Goal: Navigation & Orientation: Understand site structure

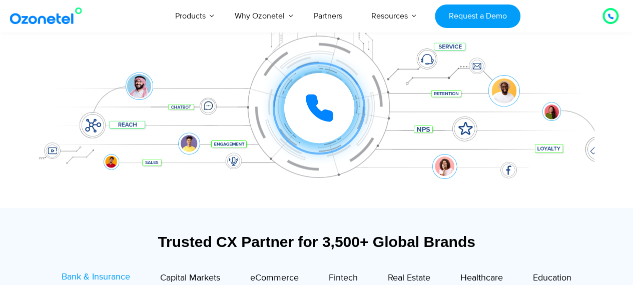
scroll to position [157, 0]
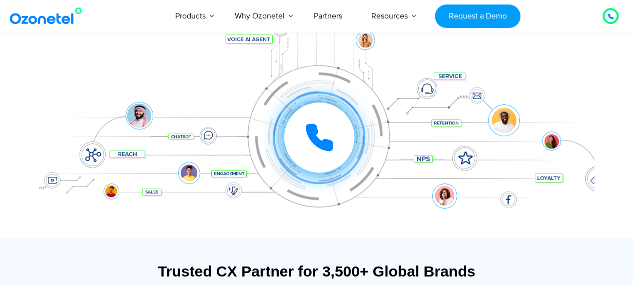
click at [336, 144] on div at bounding box center [319, 138] width 70 height 70
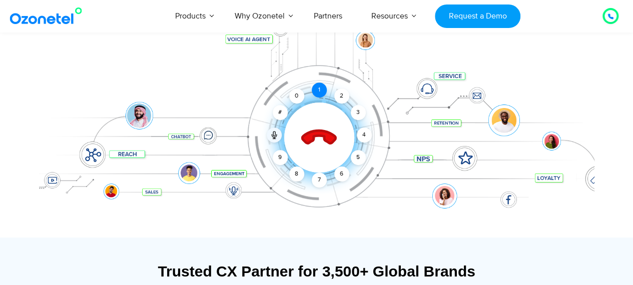
click at [318, 95] on div "1" at bounding box center [319, 90] width 15 height 15
click at [316, 142] on icon at bounding box center [319, 138] width 43 height 43
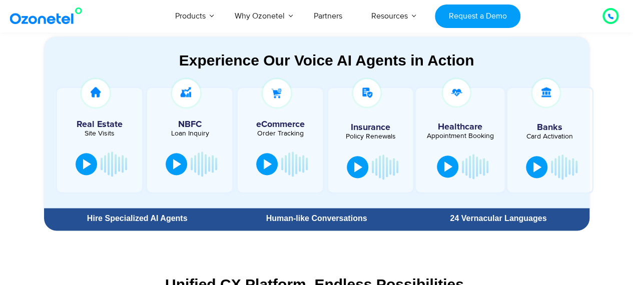
scroll to position [546, 0]
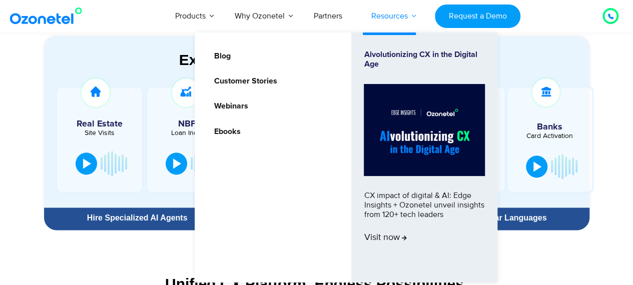
click at [387, 25] on link "Resources" at bounding box center [390, 15] width 66 height 33
